Goal: Transaction & Acquisition: Download file/media

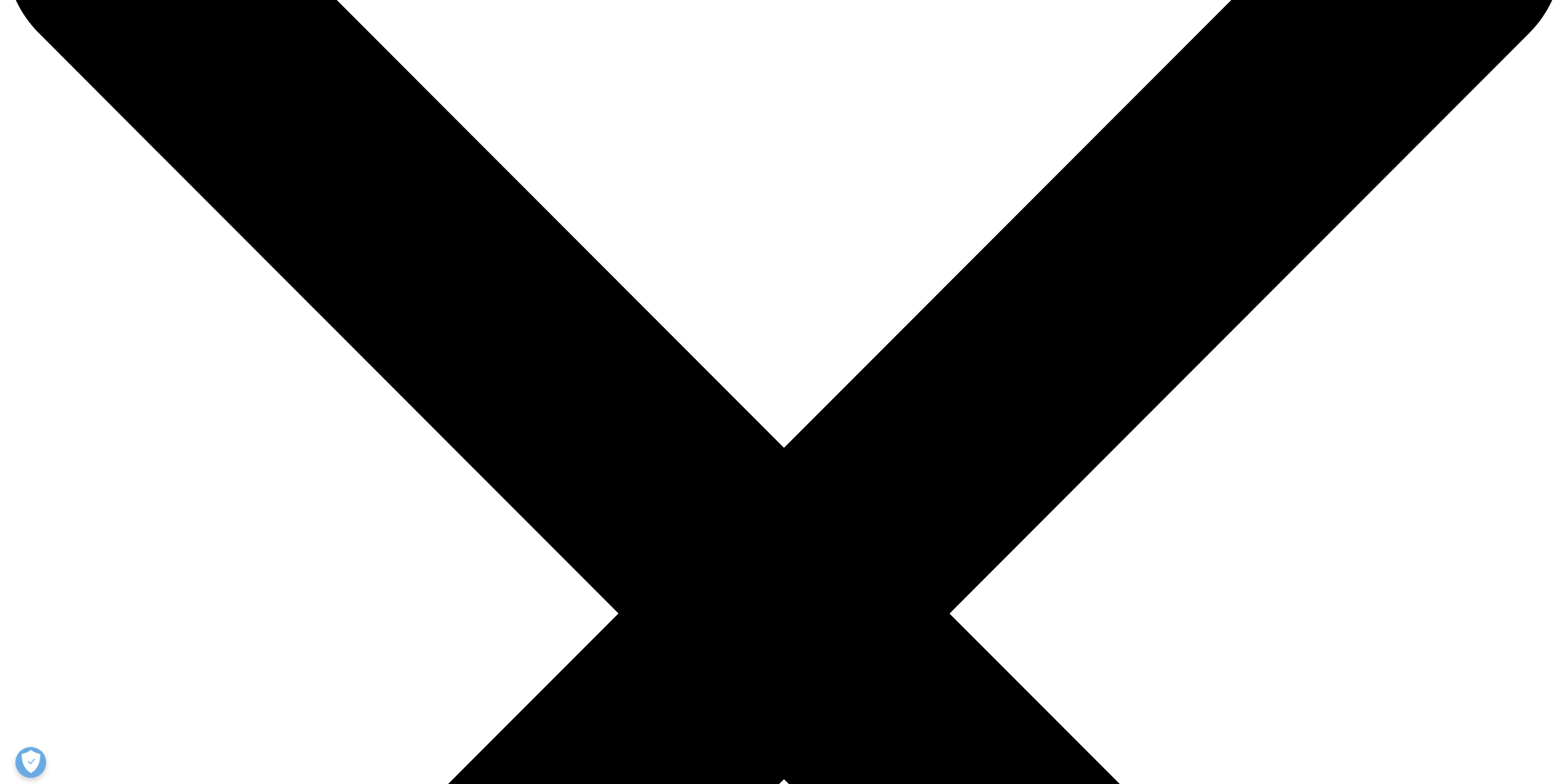
scroll to position [185, 0]
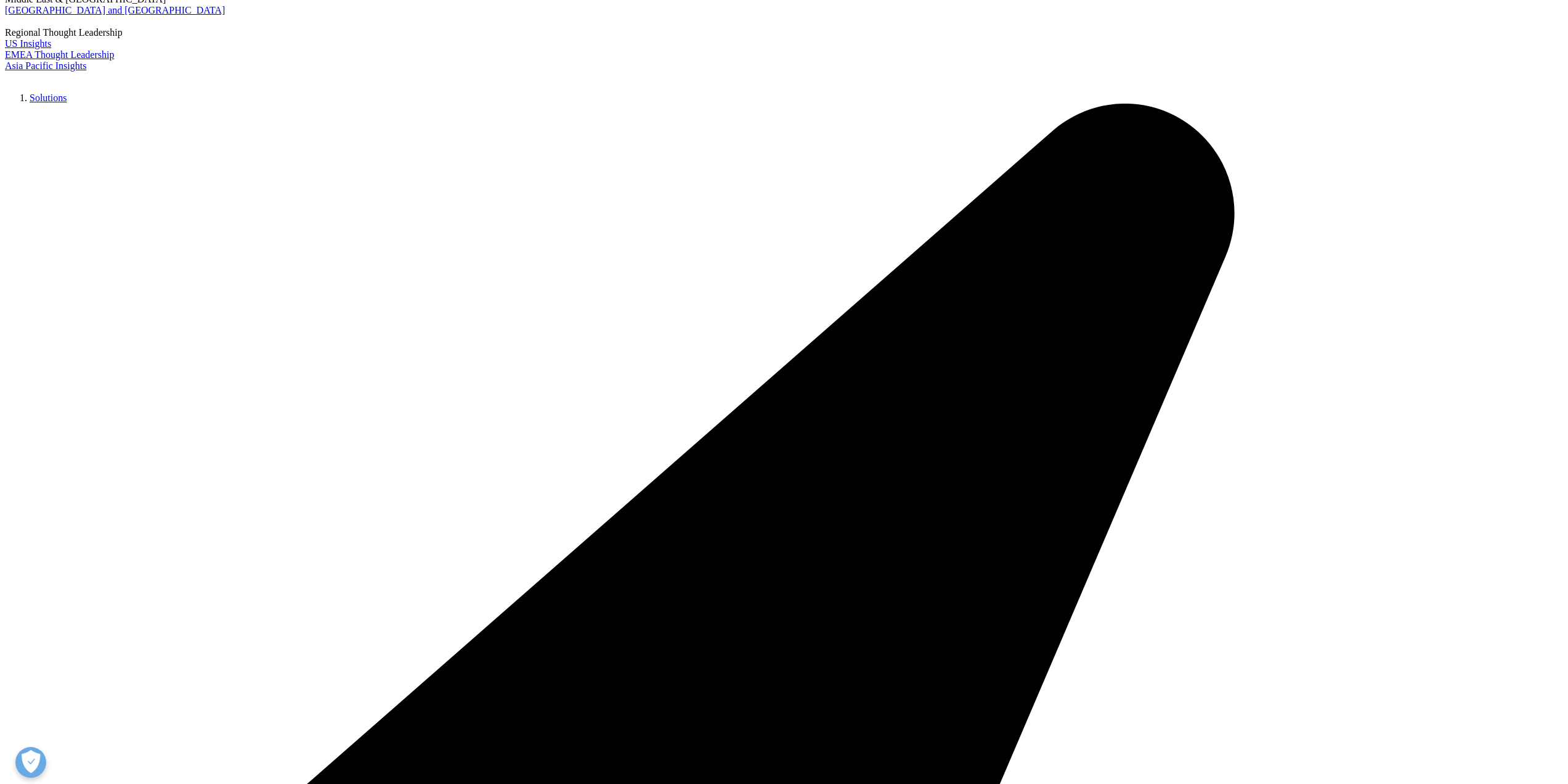
drag, startPoint x: 552, startPoint y: 347, endPoint x: 595, endPoint y: 347, distance: 43.0
drag, startPoint x: 551, startPoint y: 347, endPoint x: 730, endPoint y: 355, distance: 179.2
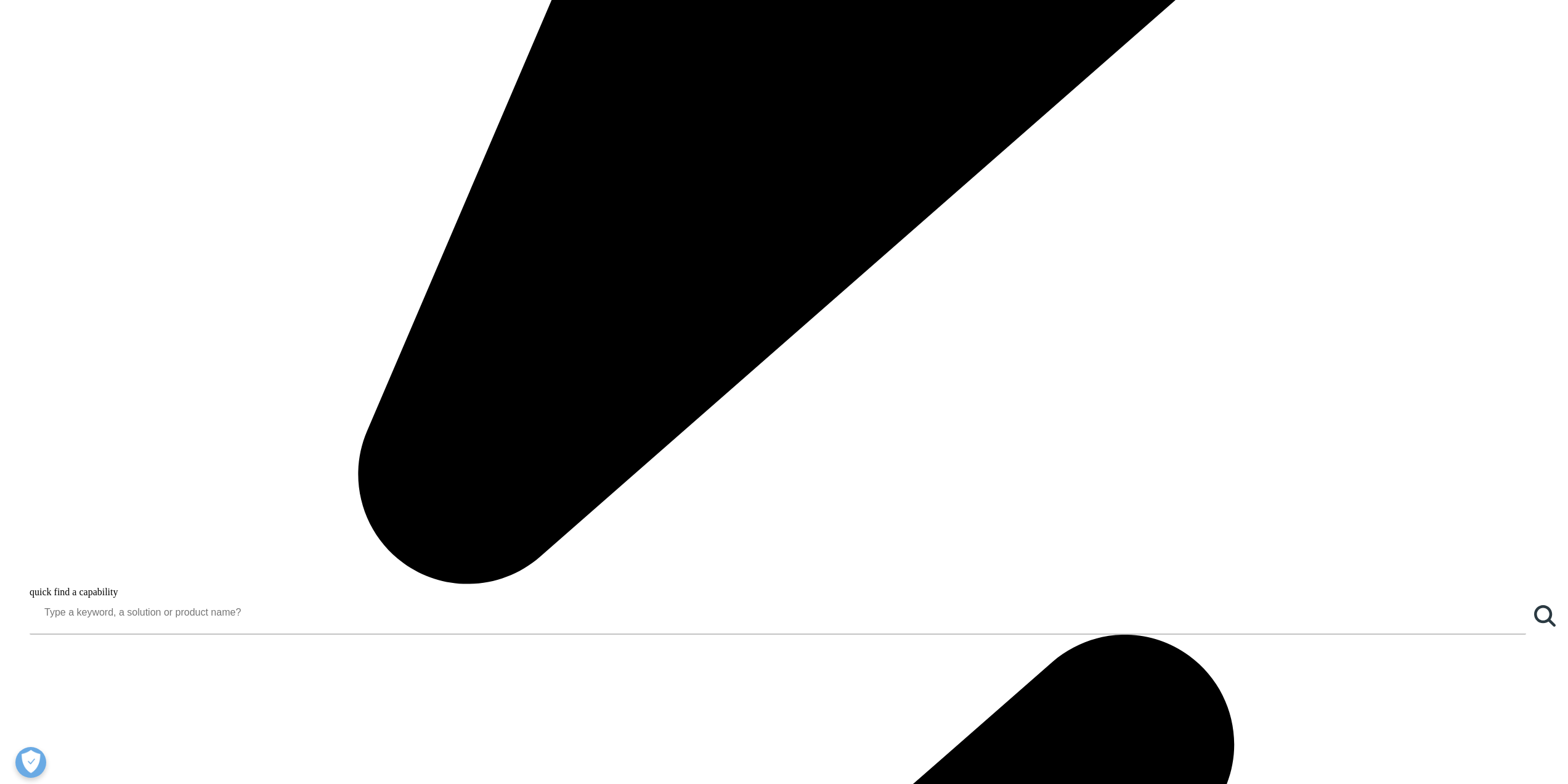
scroll to position [1480, 0]
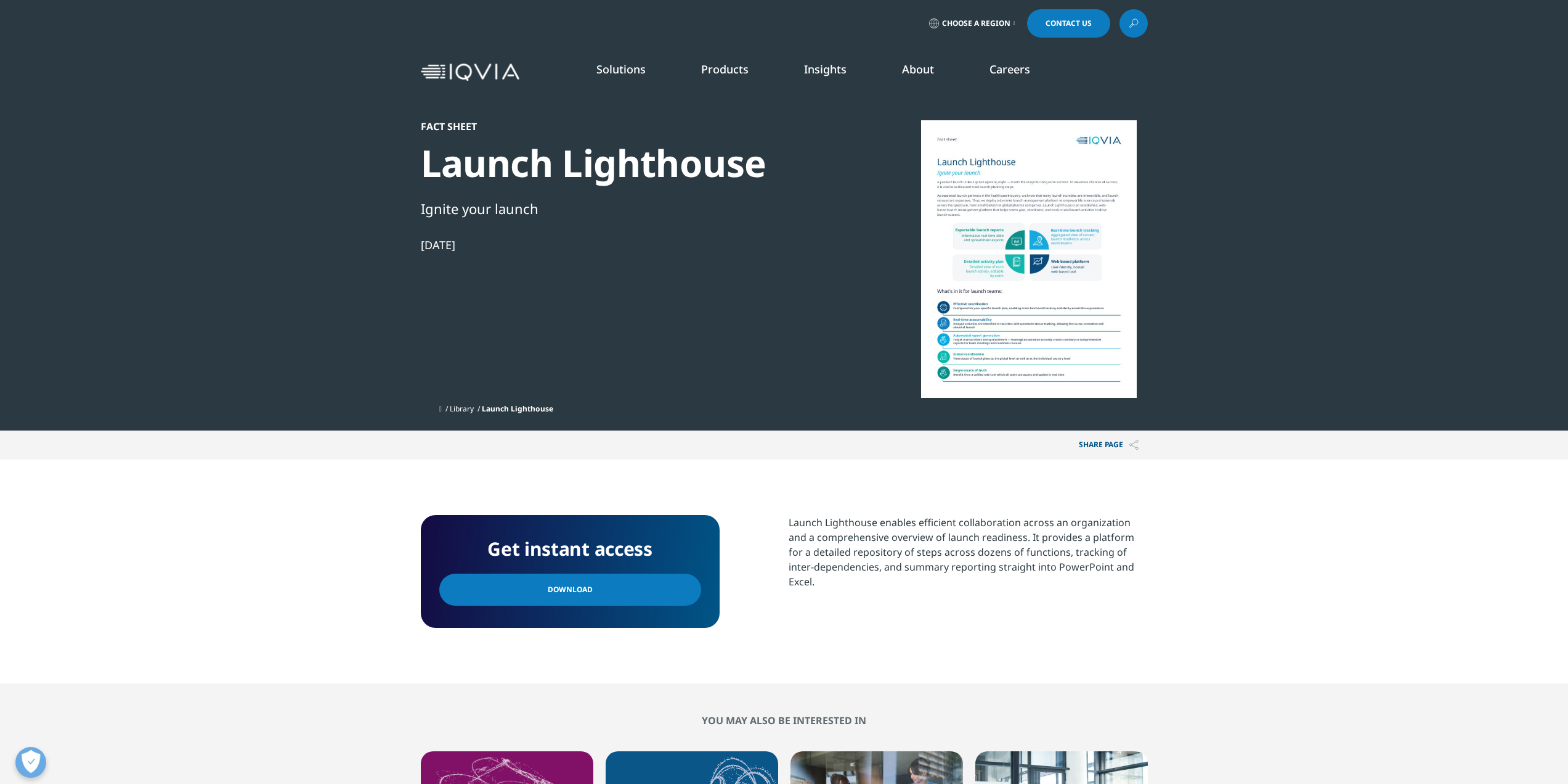
click at [995, 192] on div at bounding box center [1029, 259] width 238 height 278
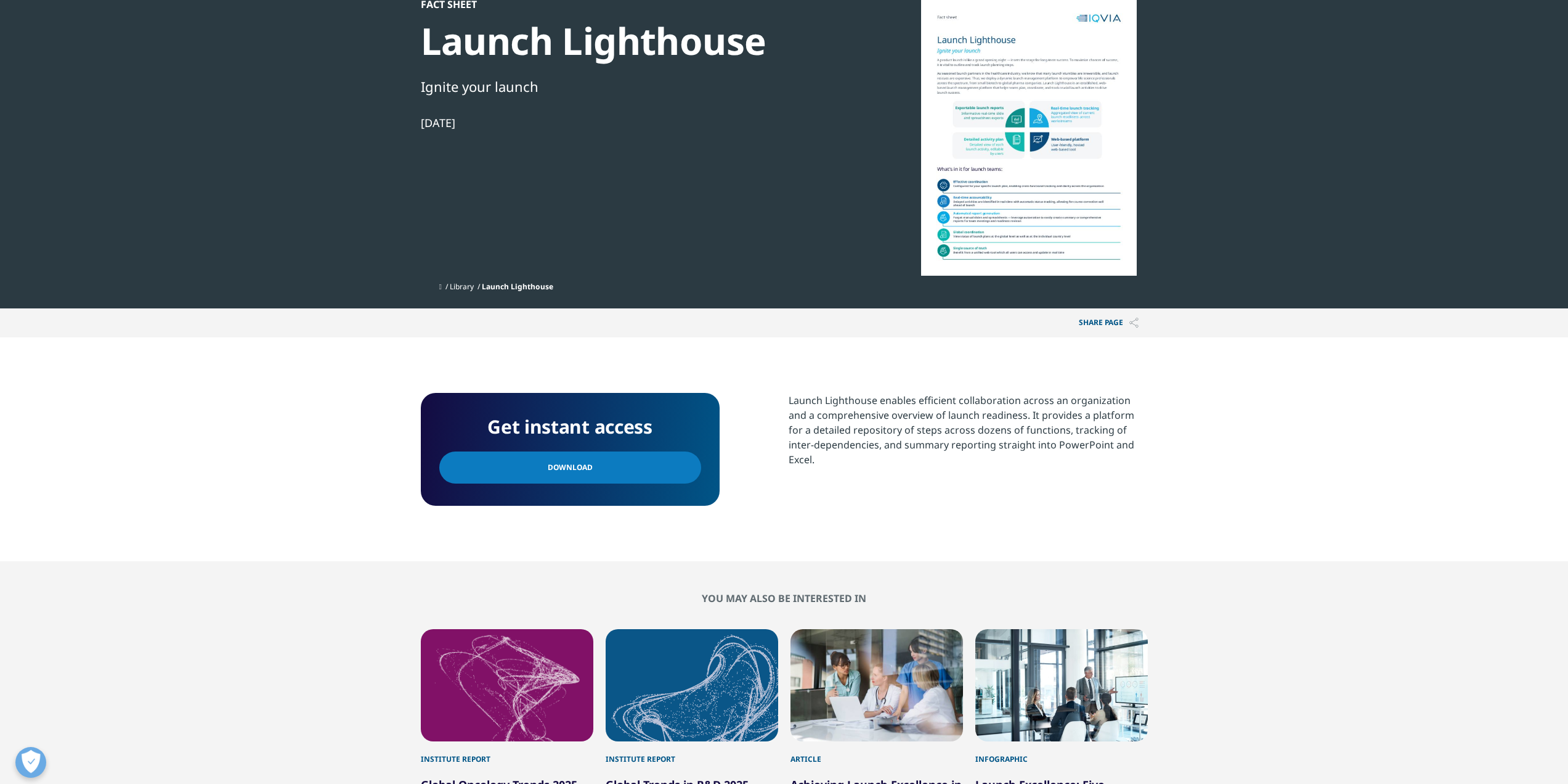
scroll to position [123, 0]
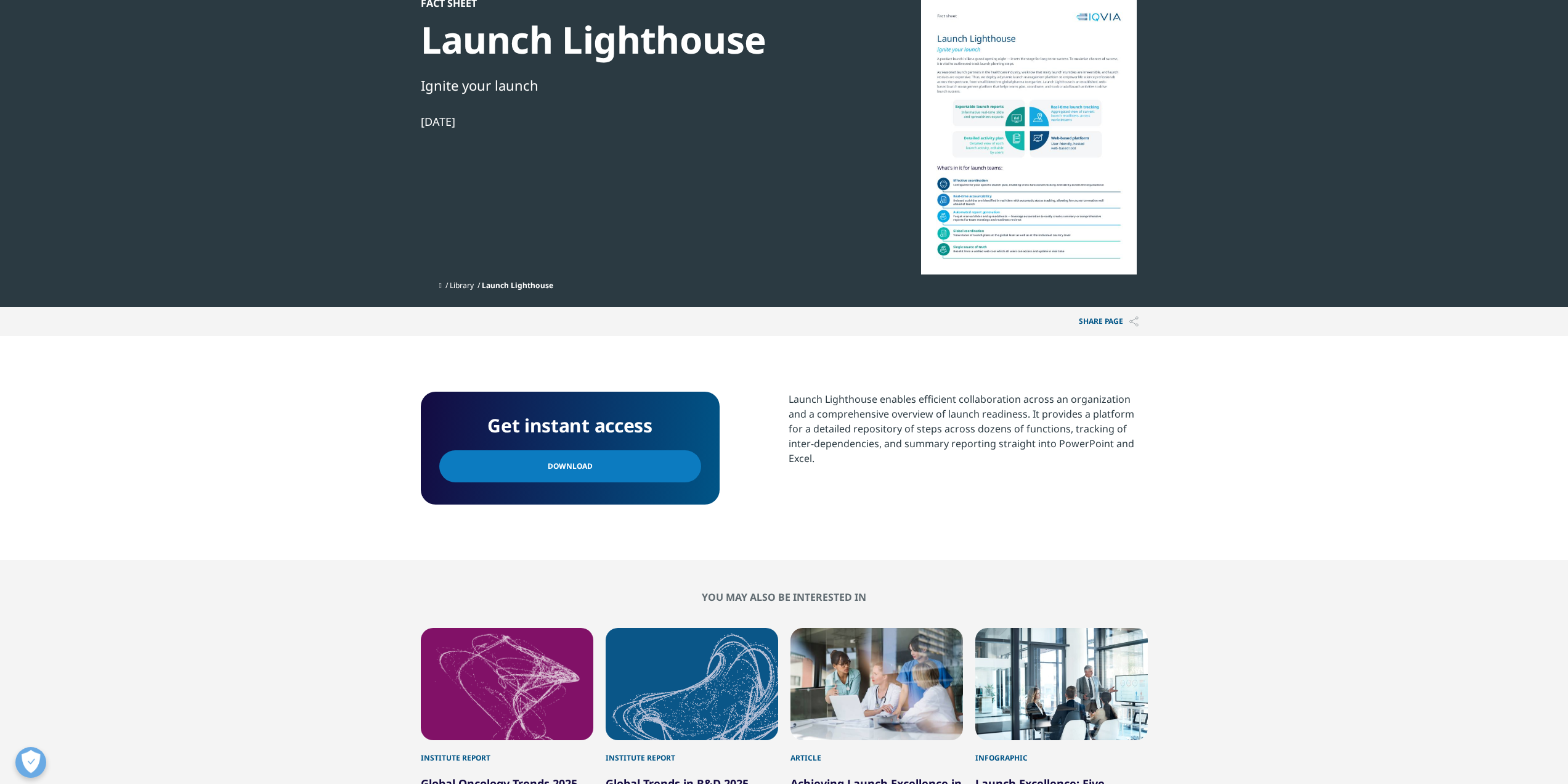
drag, startPoint x: 813, startPoint y: 394, endPoint x: 1145, endPoint y: 450, distance: 336.7
click at [1145, 450] on div "Launch Lighthouse enables efficient collaboration across an organization and a …" at bounding box center [968, 428] width 359 height 74
click at [1037, 489] on div "Launch Lighthouse enables efficient collaboration across an organization and a …" at bounding box center [968, 447] width 359 height 113
click at [574, 467] on span "Download" at bounding box center [569, 466] width 45 height 14
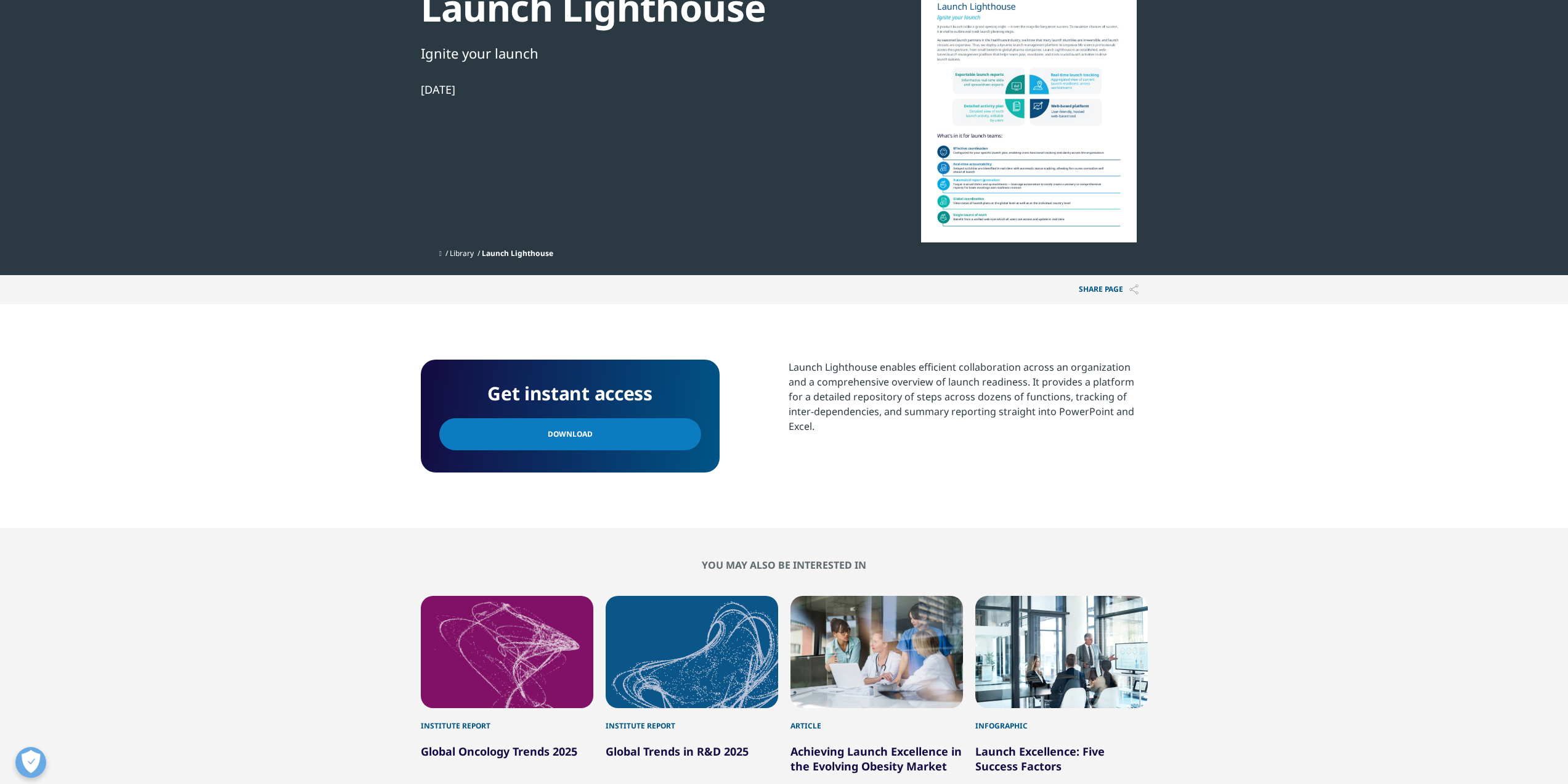
scroll to position [0, 0]
